Goal: Information Seeking & Learning: Learn about a topic

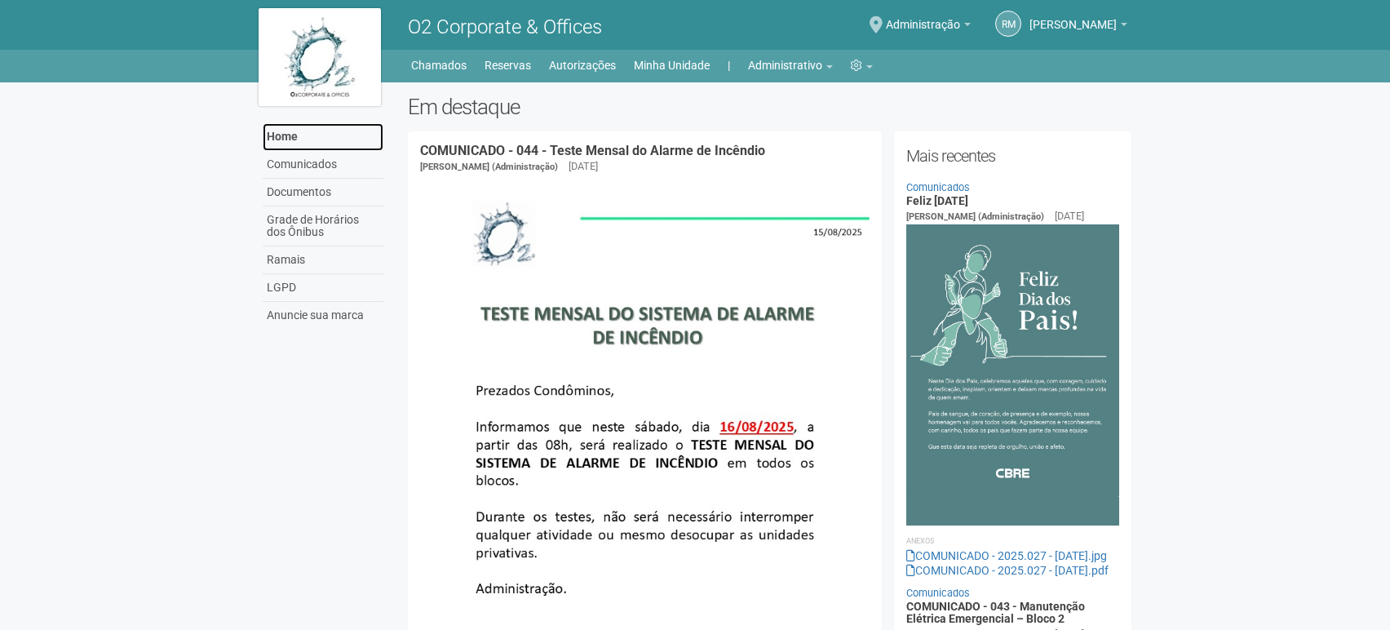
click at [281, 137] on link "Home" at bounding box center [323, 137] width 121 height 28
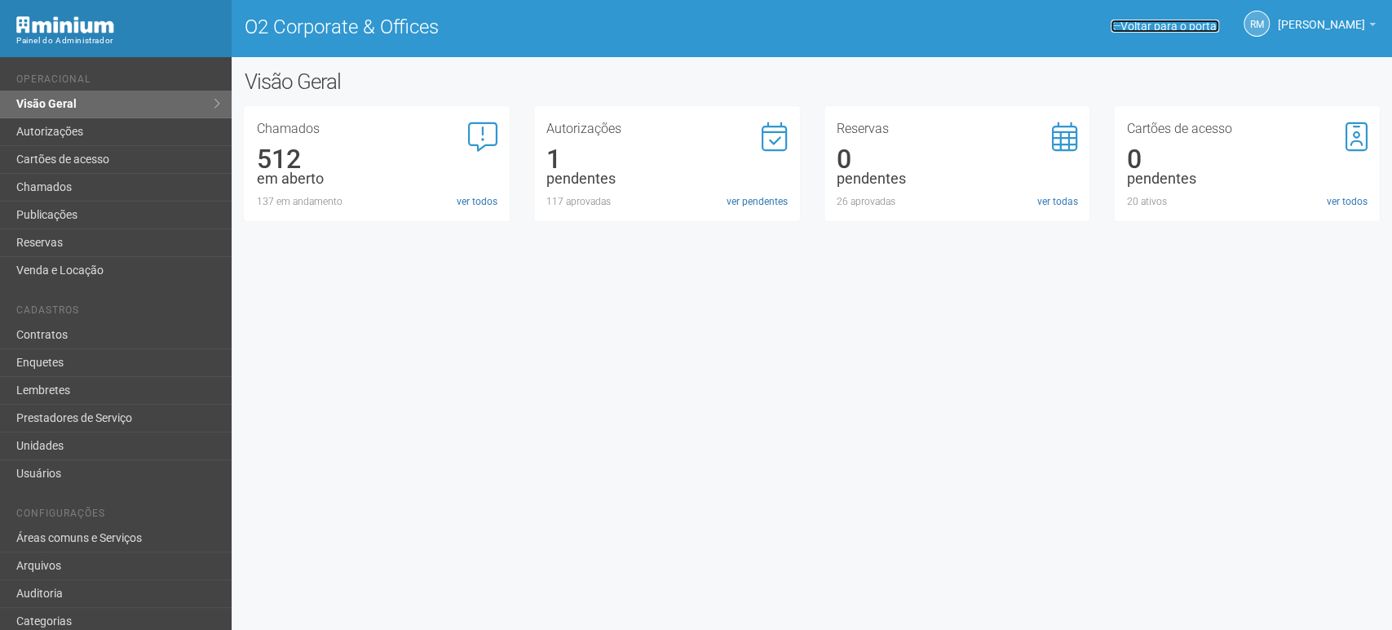
click at [1112, 24] on span at bounding box center [1116, 25] width 10 height 11
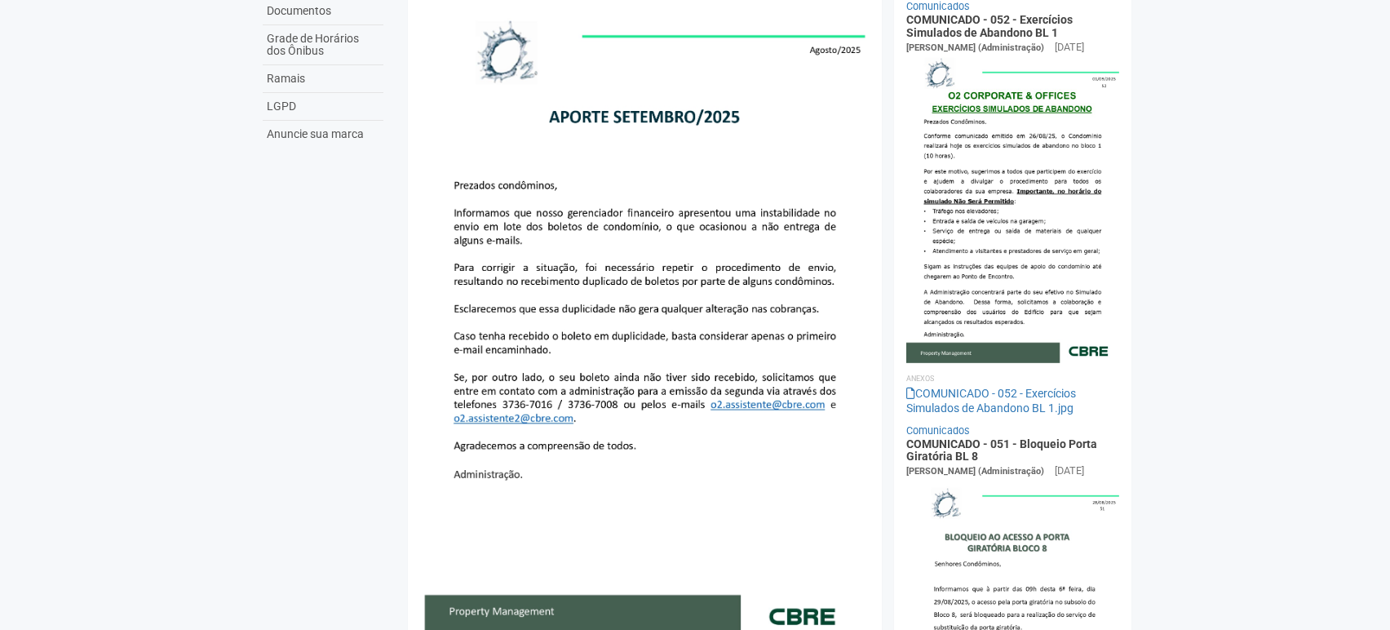
scroll to position [91, 0]
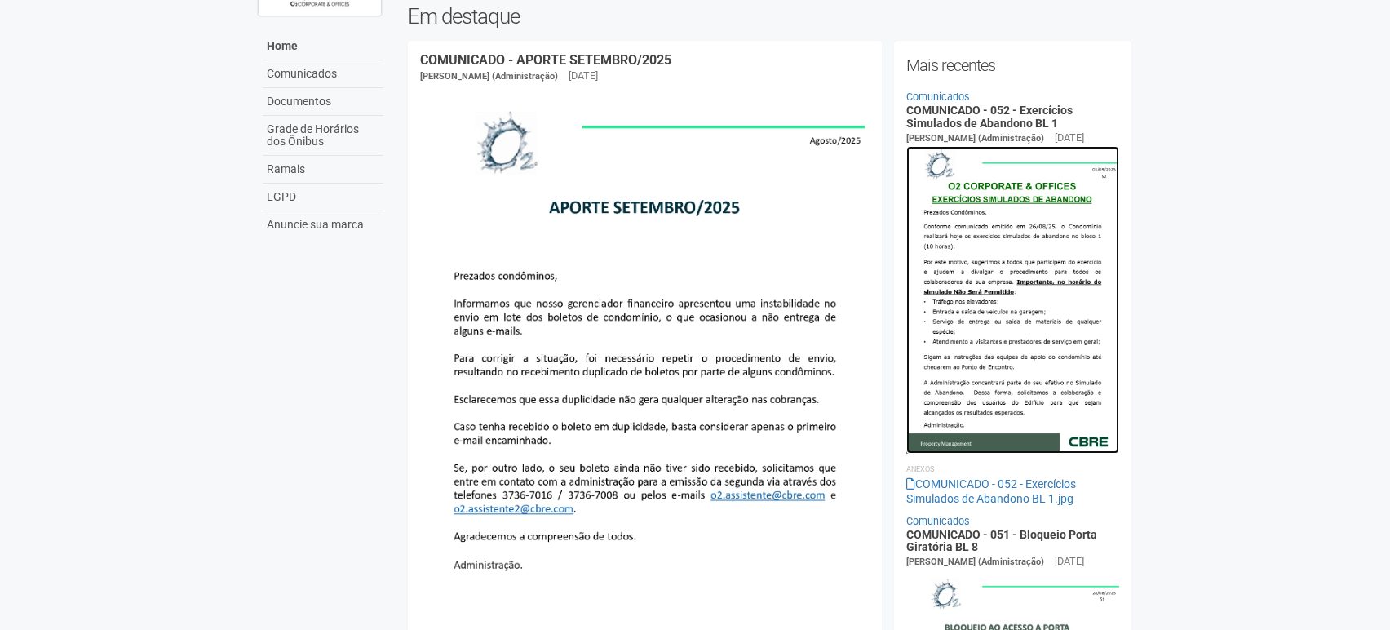
click at [989, 271] on img at bounding box center [1012, 299] width 213 height 307
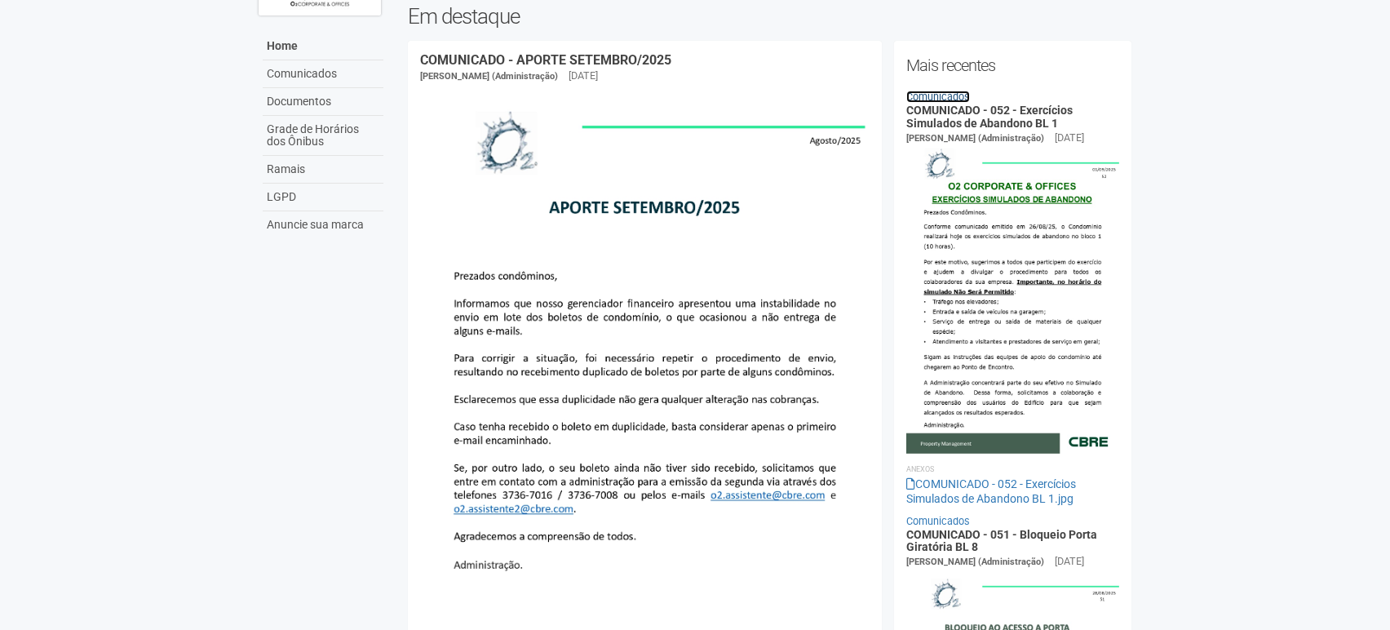
click at [942, 92] on link "Comunicados" at bounding box center [938, 97] width 64 height 12
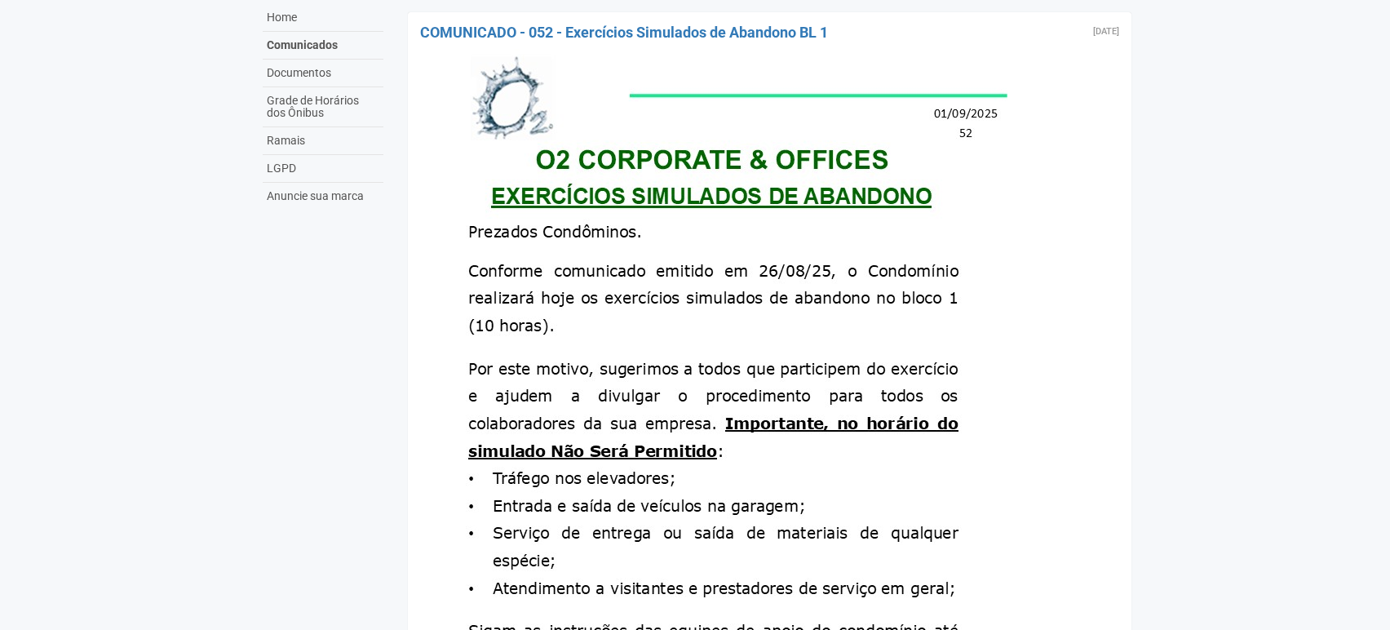
scroll to position [91, 0]
